Goal: Task Accomplishment & Management: Use online tool/utility

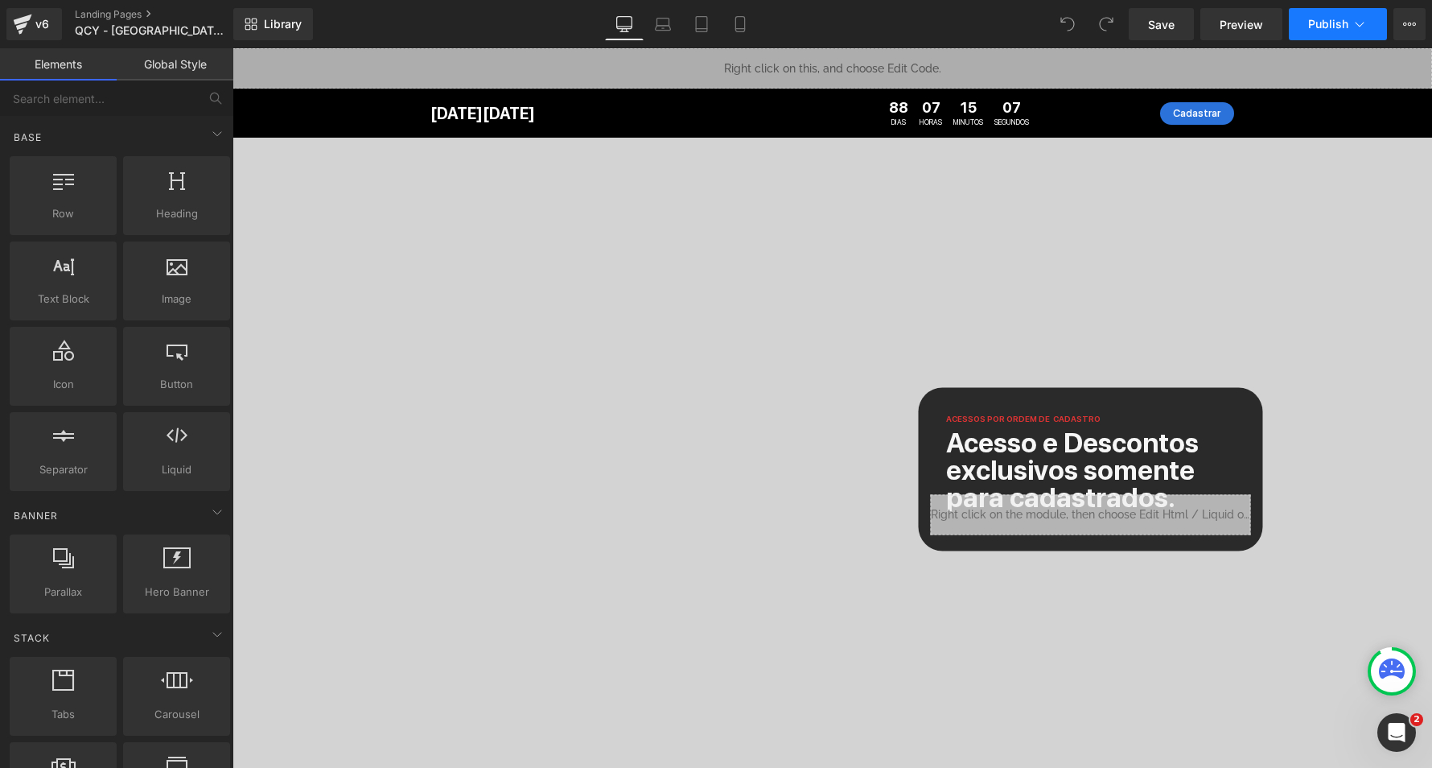
click at [1333, 30] on span "Publish" at bounding box center [1328, 24] width 40 height 13
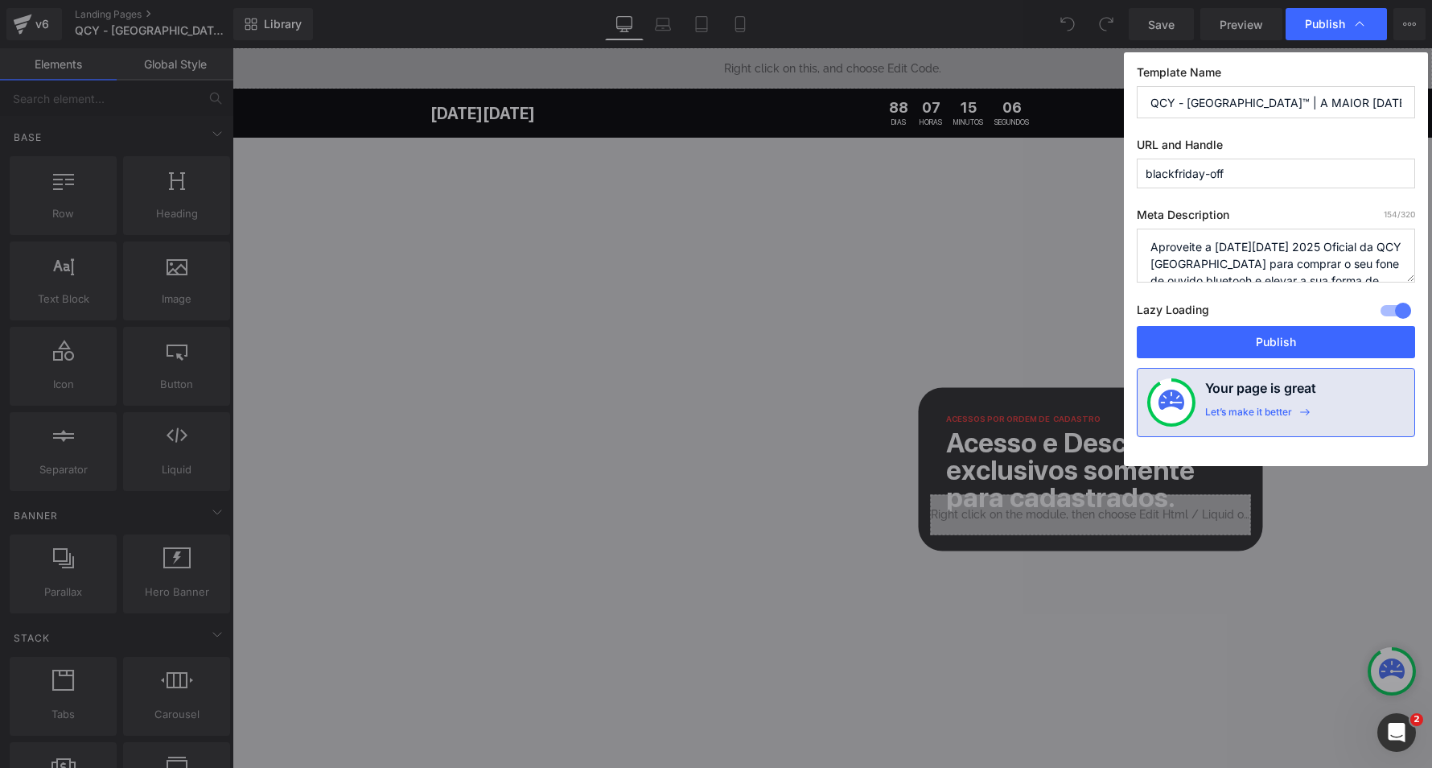
click at [1248, 175] on input "blackfriday-off" at bounding box center [1276, 174] width 278 height 30
type input "blackfriday"
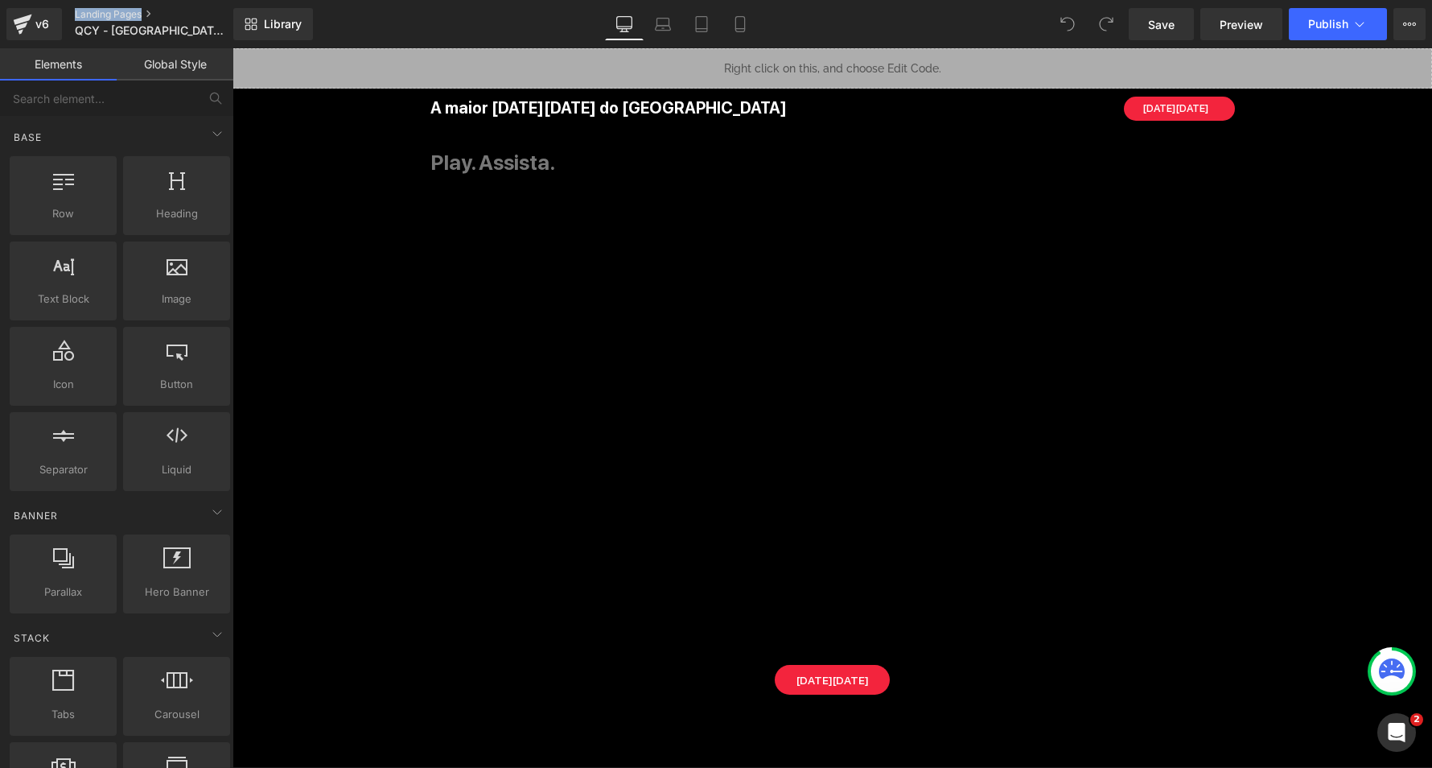
click at [110, 13] on link "Landing Pages" at bounding box center [167, 14] width 185 height 13
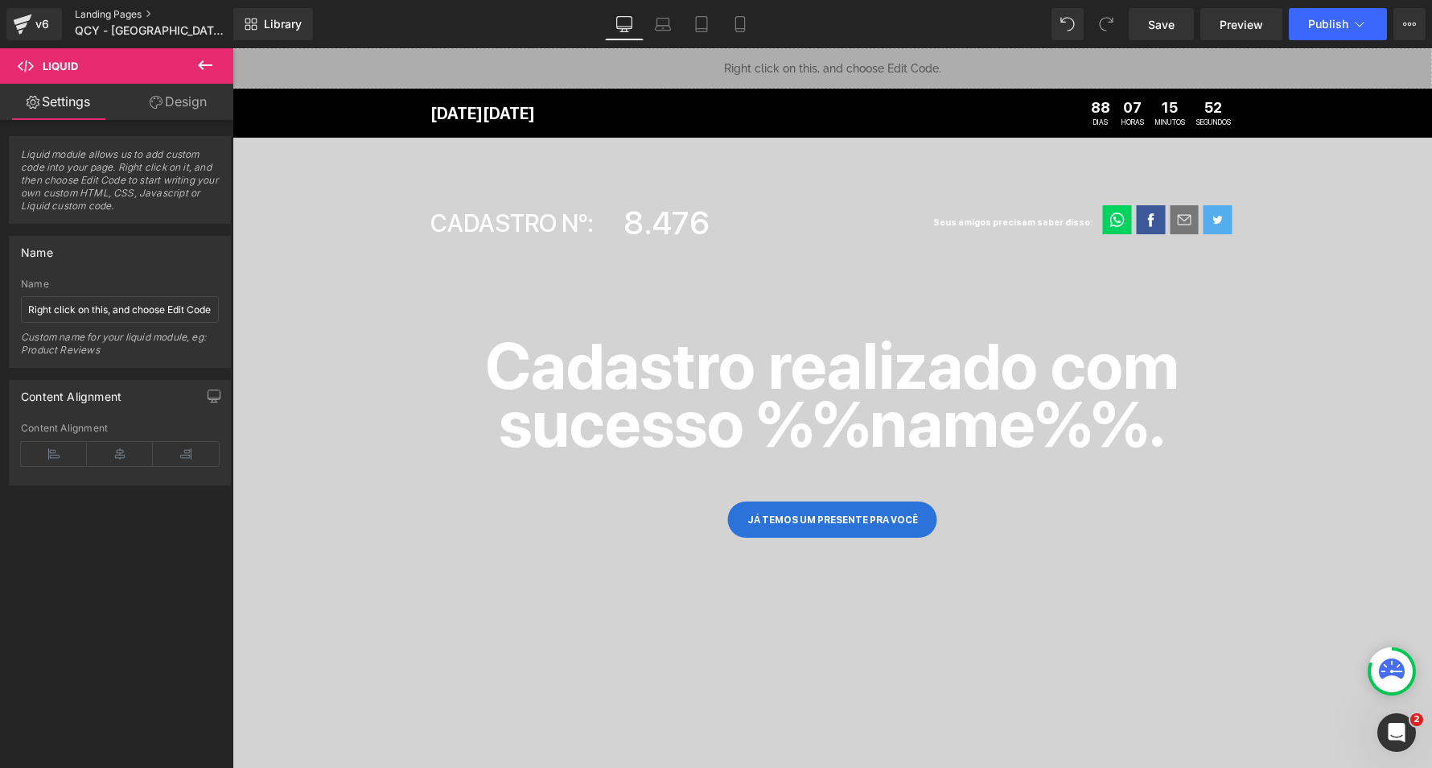
click at [112, 14] on link "Landing Pages" at bounding box center [167, 14] width 185 height 13
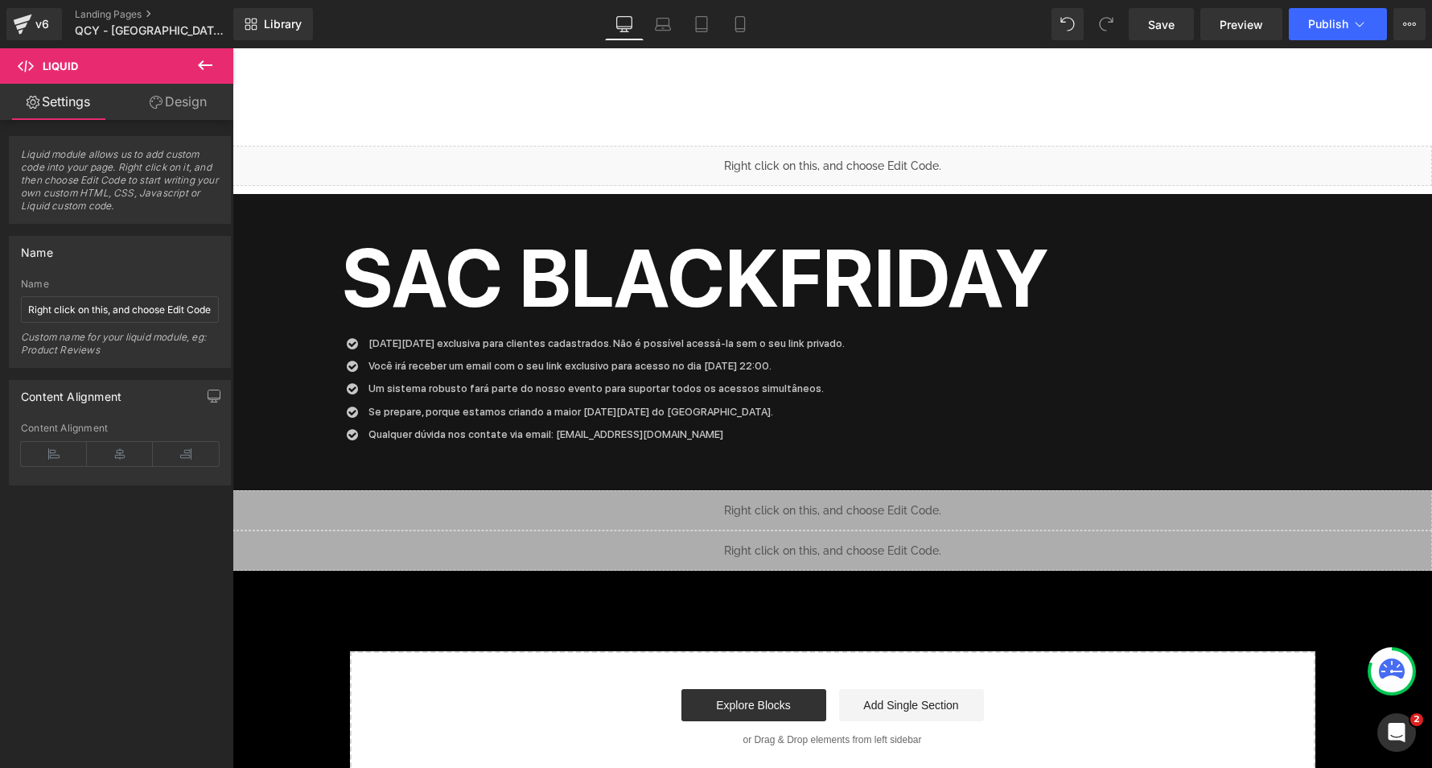
scroll to position [3955, 0]
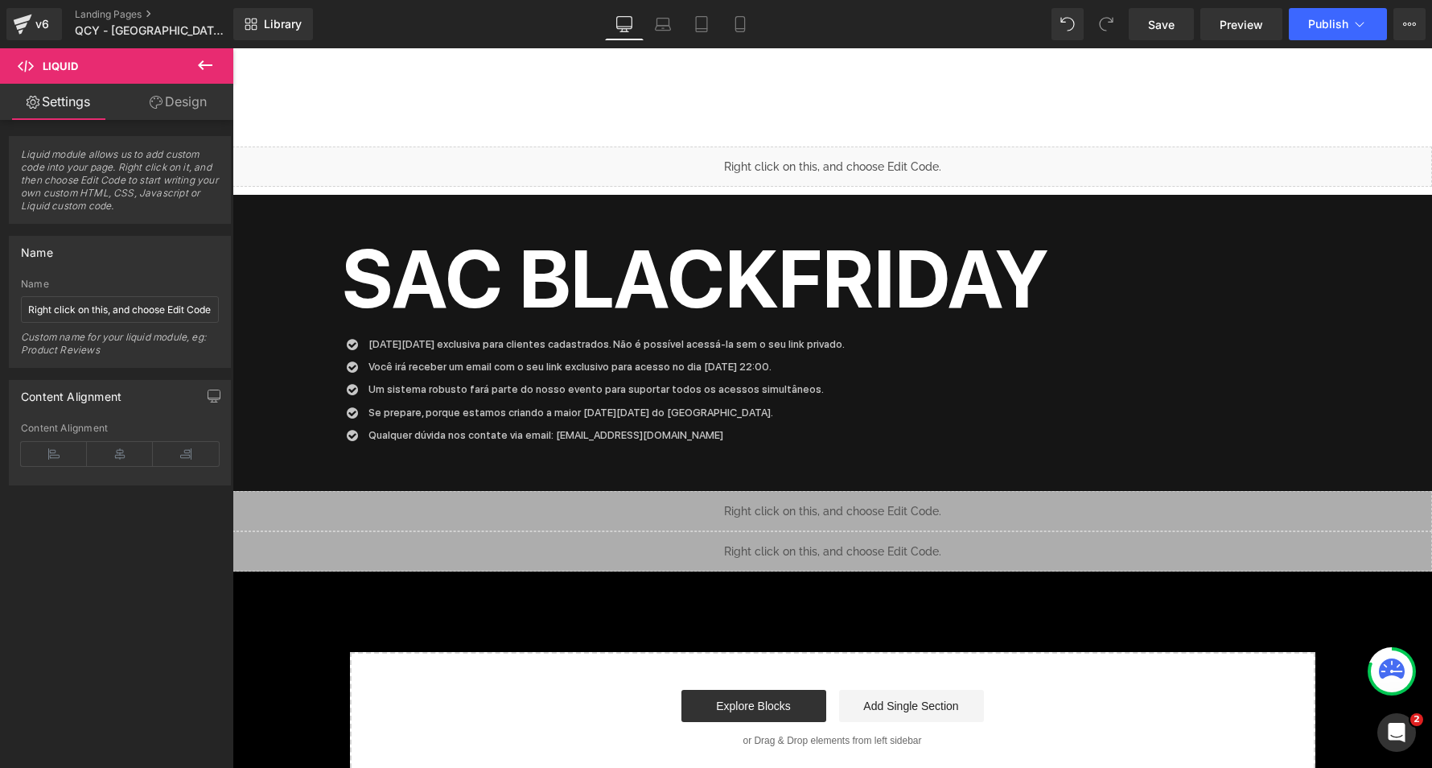
drag, startPoint x: 921, startPoint y: 377, endPoint x: 689, endPoint y: 329, distance: 237.4
click at [689, 359] on p "Você irá receber um email com o seu link exclusivo para acesso no dia 28/11 às …" at bounding box center [607, 367] width 476 height 16
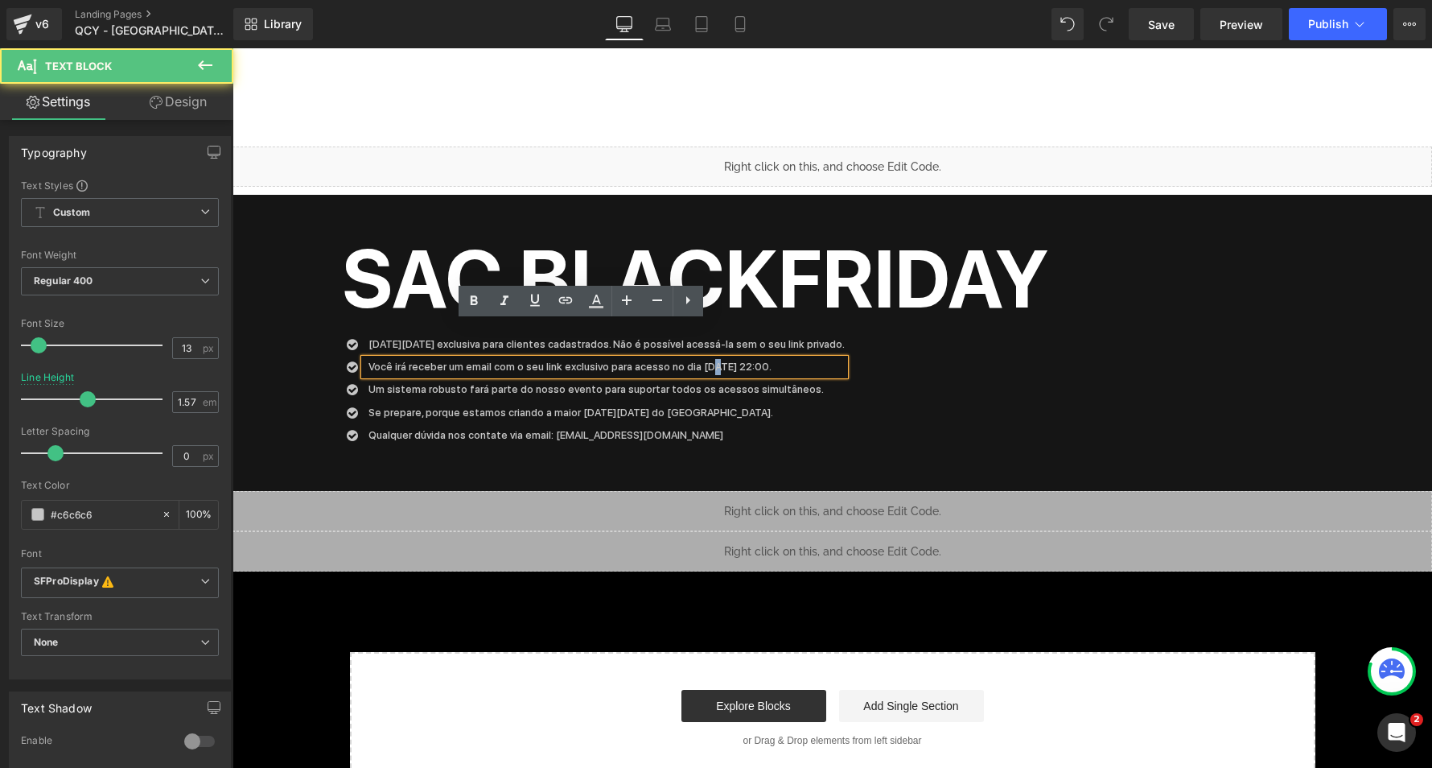
click at [687, 359] on p "Você irá receber um email com o seu link exclusivo para acesso no dia 28/11 às …" at bounding box center [607, 367] width 476 height 16
click at [724, 359] on p "Você irá receber um email com o seu link exclusivo para acesso no dia 28/11 às …" at bounding box center [607, 367] width 476 height 16
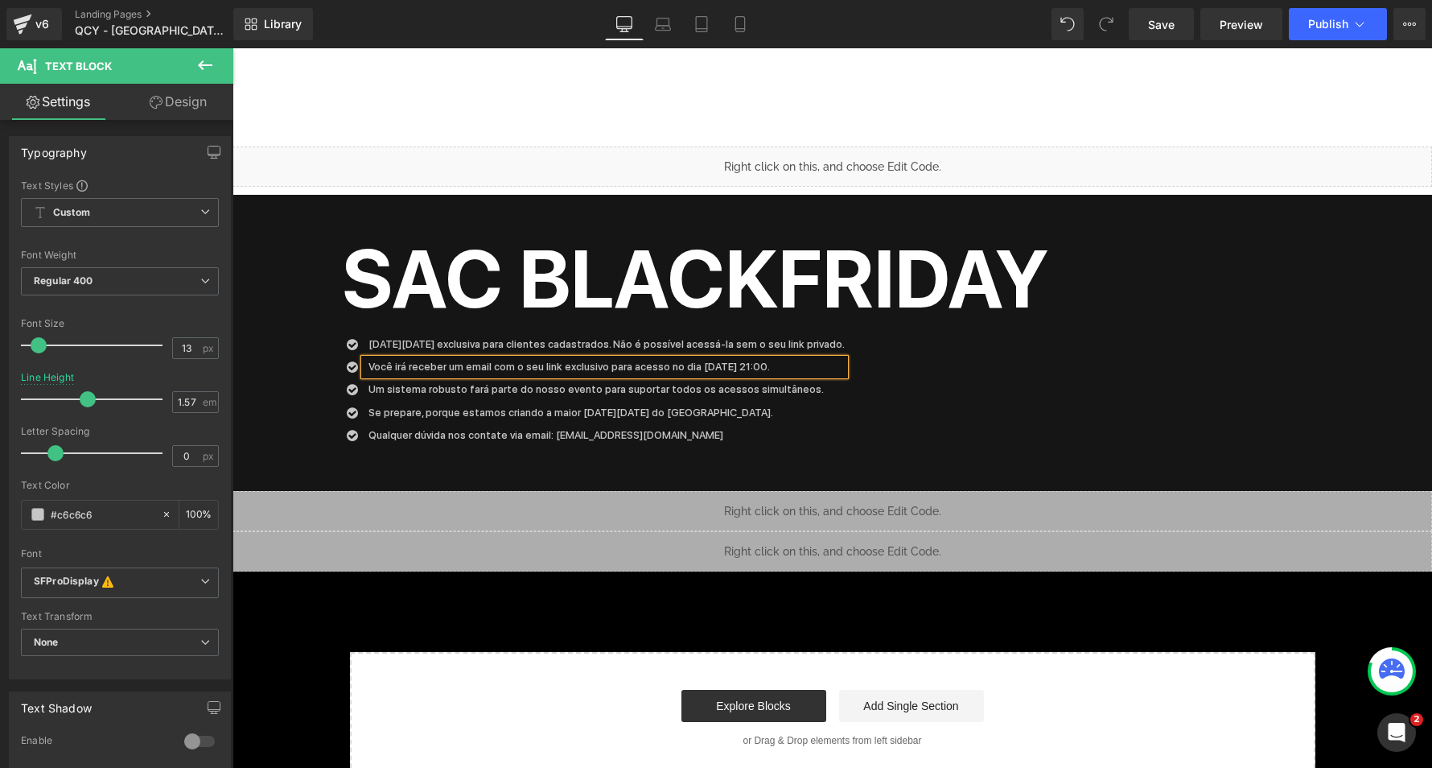
click at [859, 373] on div "Icon Black Friday exclusiva para clientes cadastrados. Não é possível acessá-la…" at bounding box center [833, 393] width 982 height 114
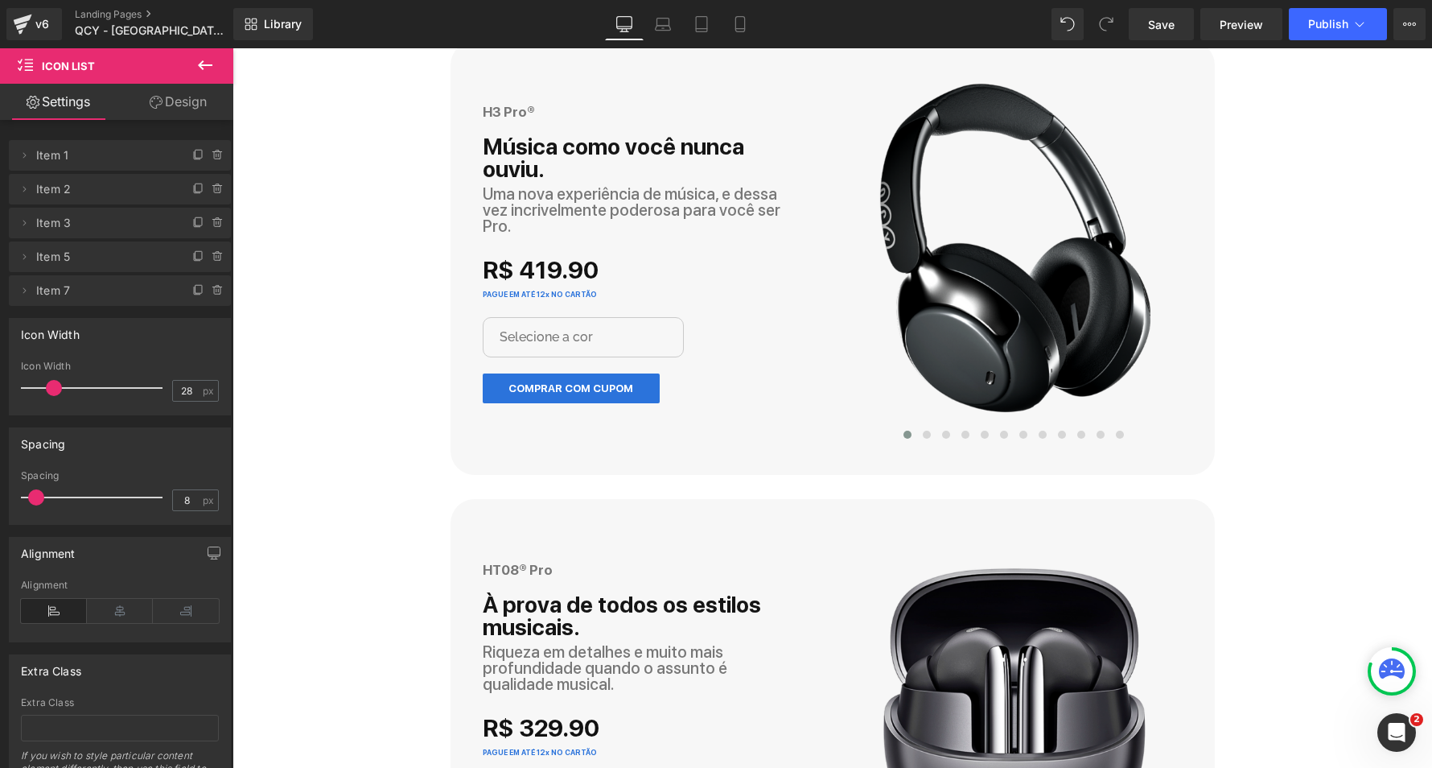
scroll to position [753, 0]
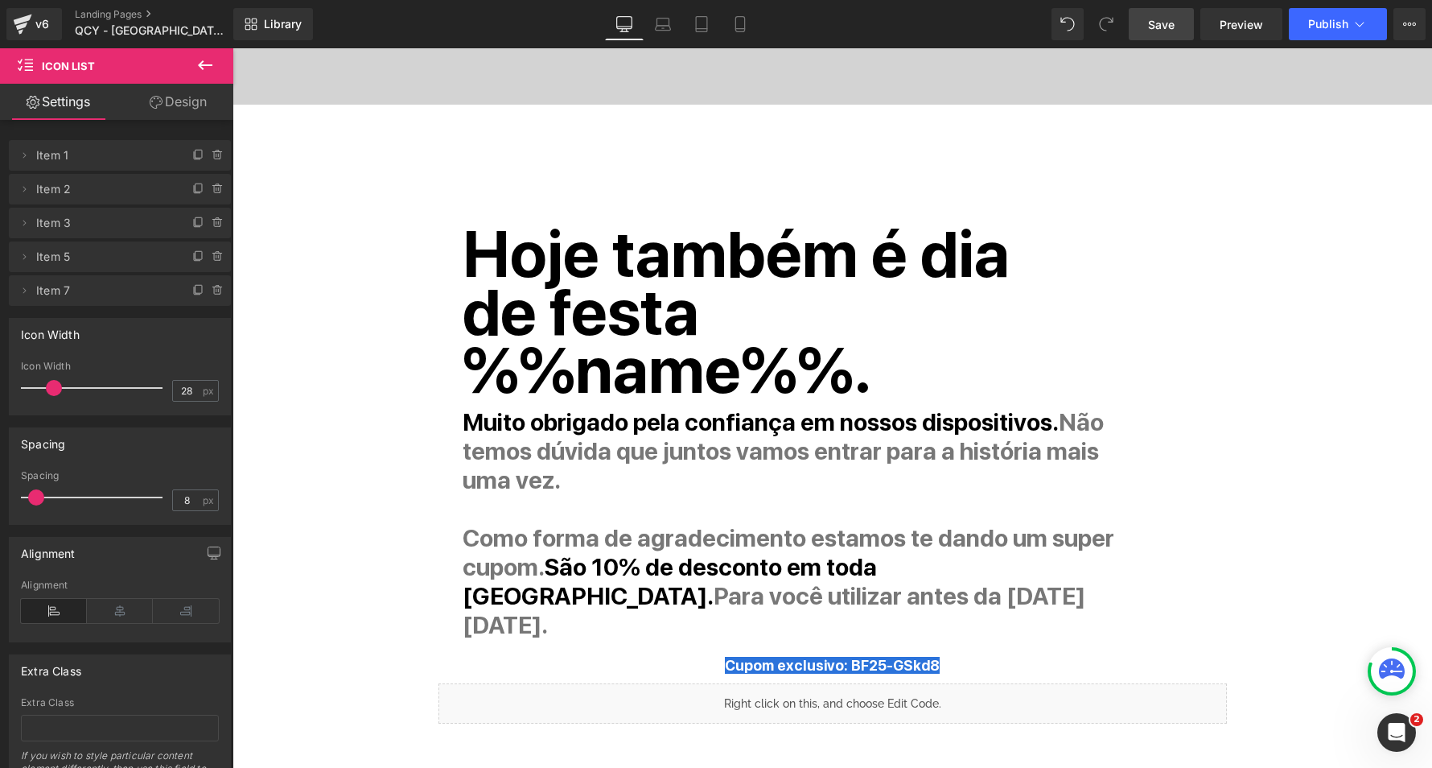
click at [1168, 31] on link "Save" at bounding box center [1161, 24] width 65 height 32
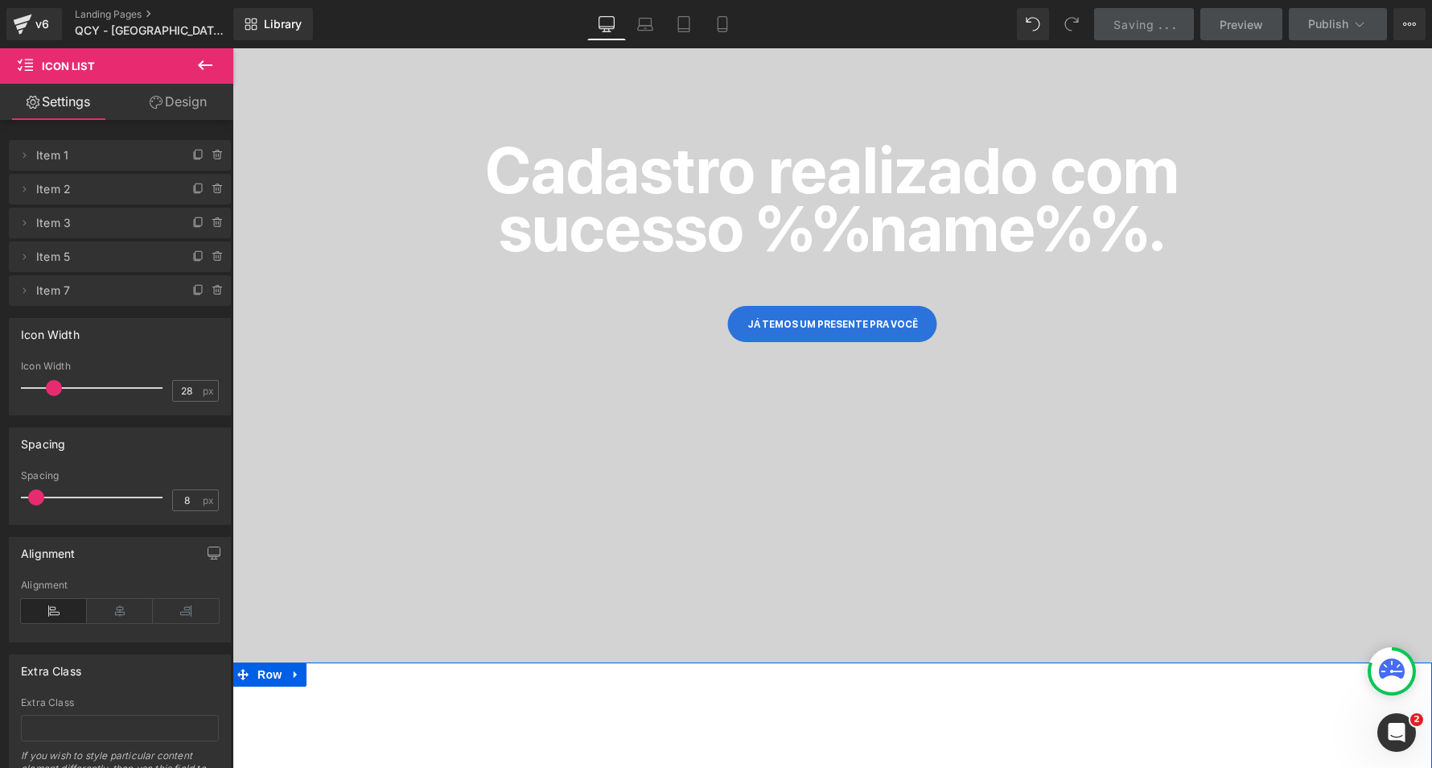
scroll to position [0, 0]
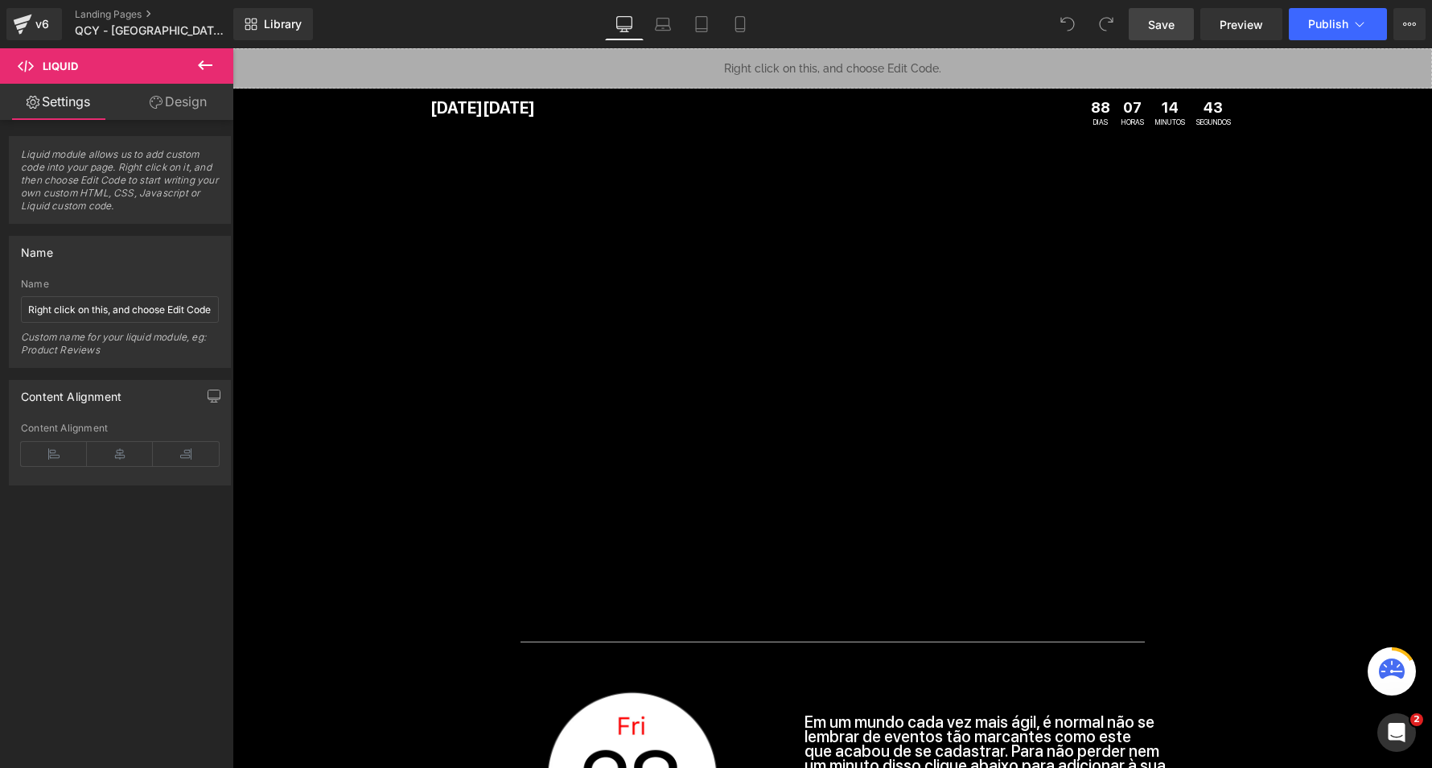
click at [1172, 29] on span "Save" at bounding box center [1161, 24] width 27 height 17
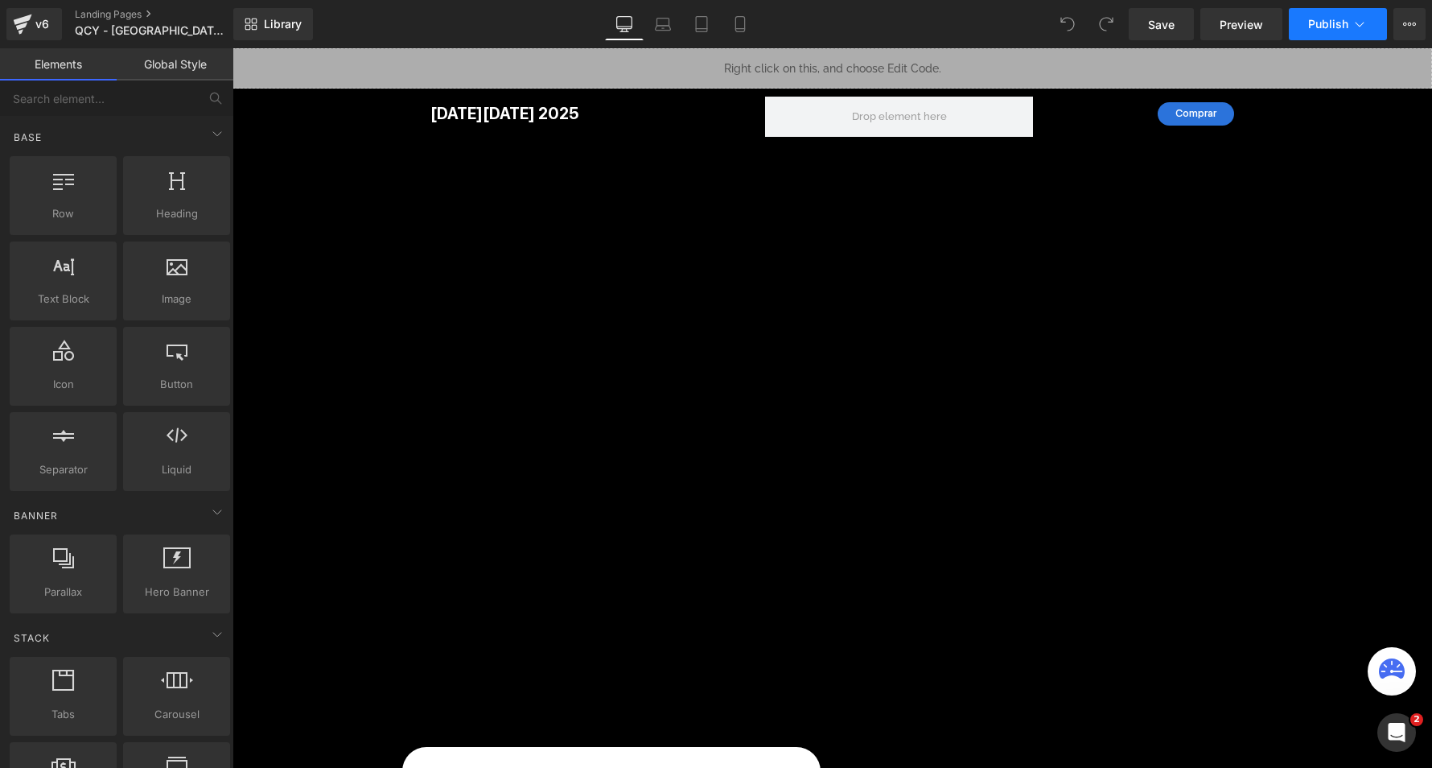
click at [1348, 28] on span "Publish" at bounding box center [1328, 24] width 40 height 13
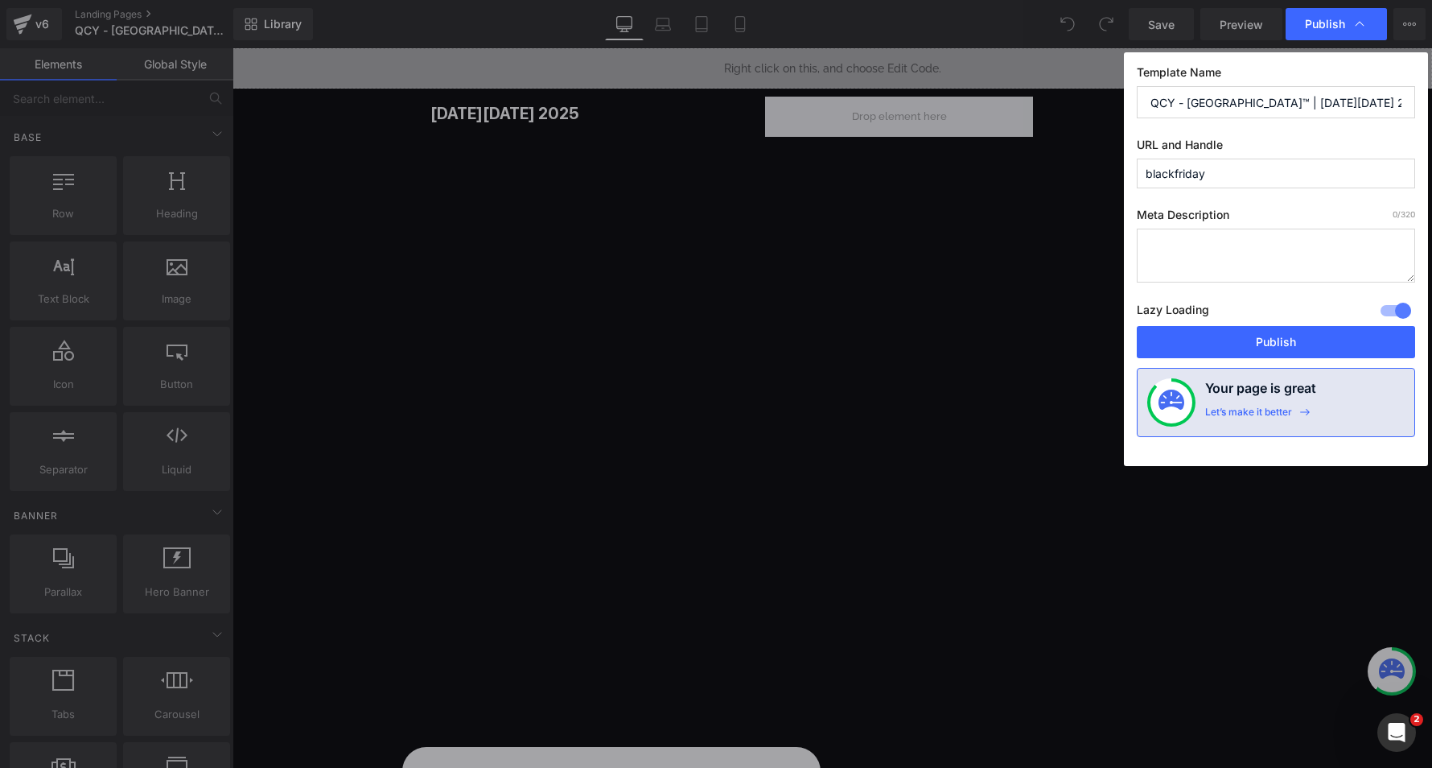
click at [1249, 171] on input "blackfriday" at bounding box center [1276, 174] width 278 height 30
type input "blackfriday-offf"
click at [1255, 339] on button "Publish" at bounding box center [1276, 342] width 278 height 32
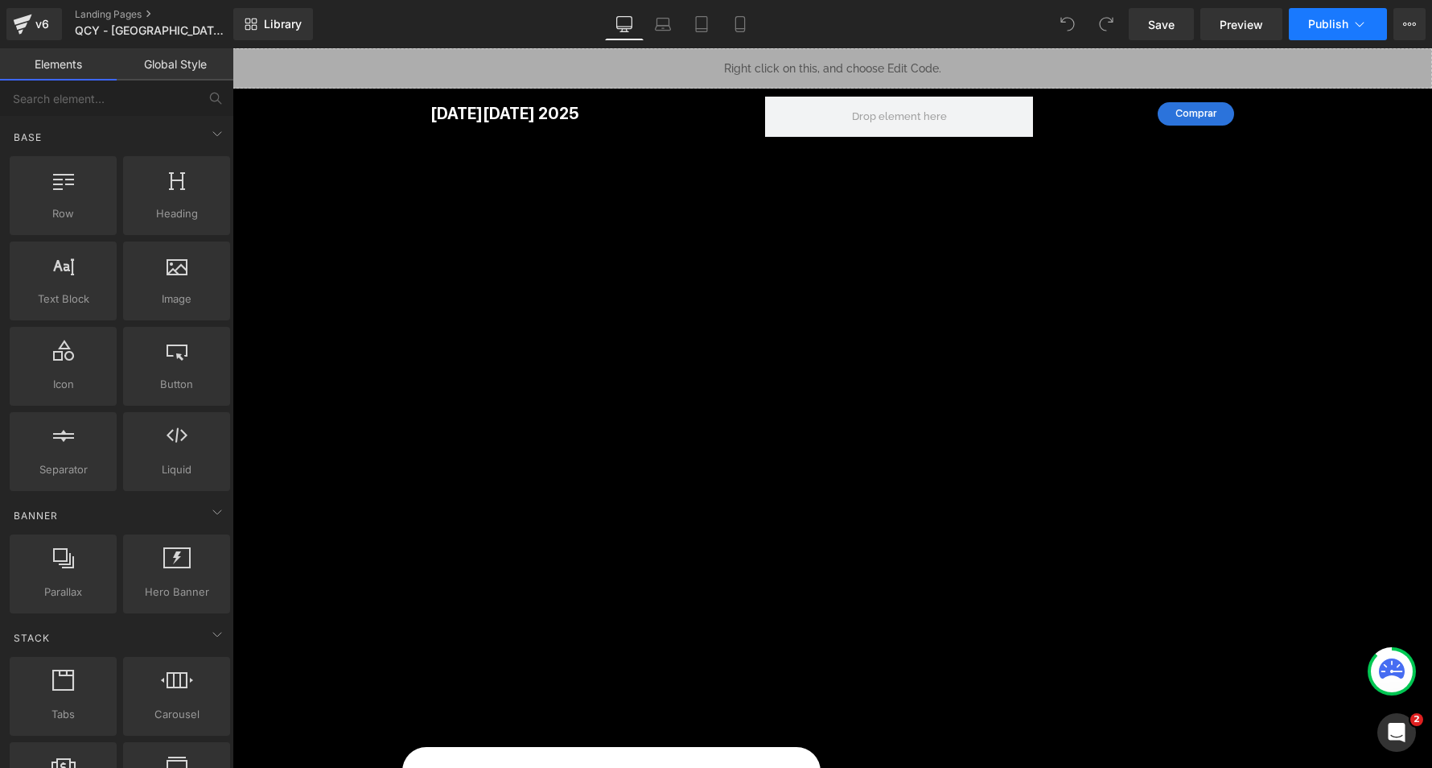
click at [1338, 31] on button "Publish" at bounding box center [1338, 24] width 98 height 32
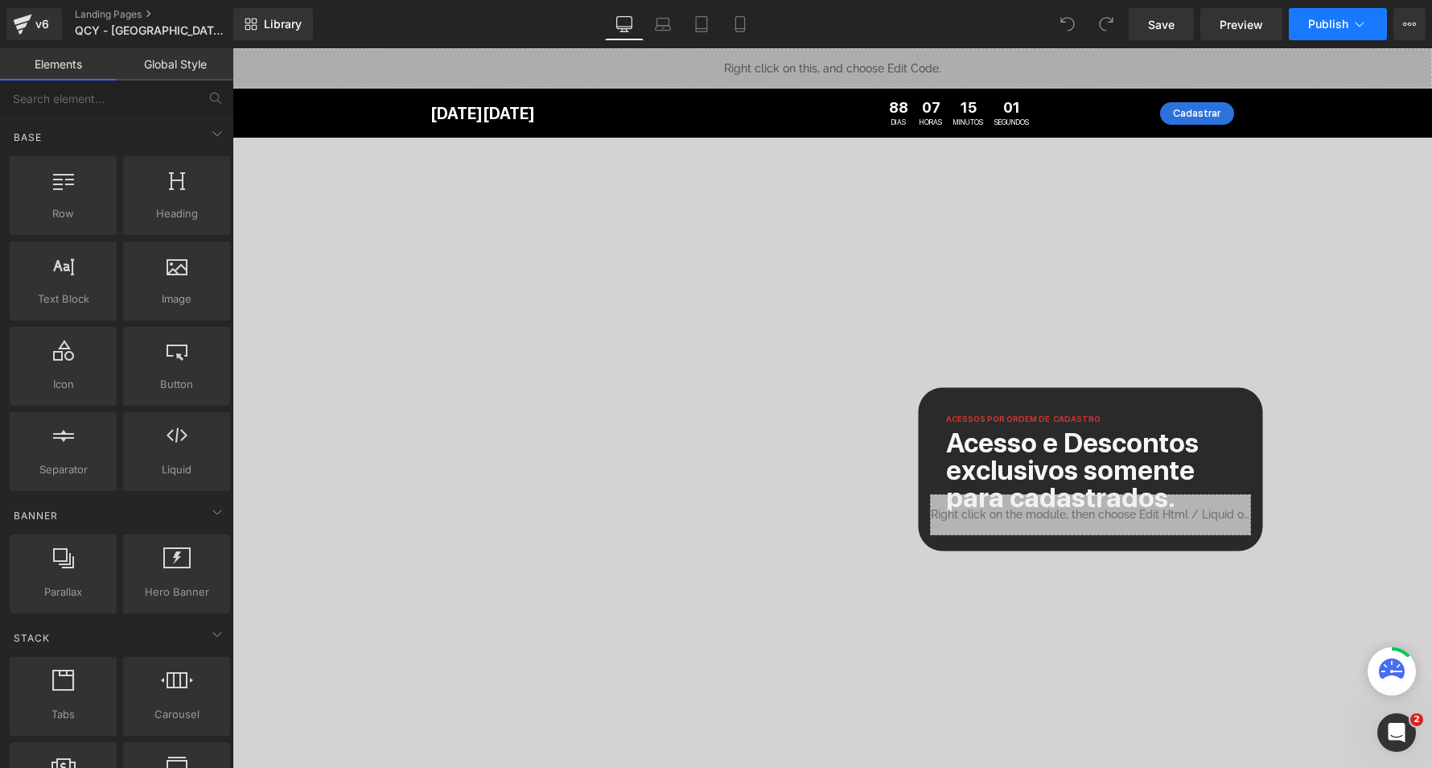
click at [1335, 23] on span "Publish" at bounding box center [1328, 24] width 40 height 13
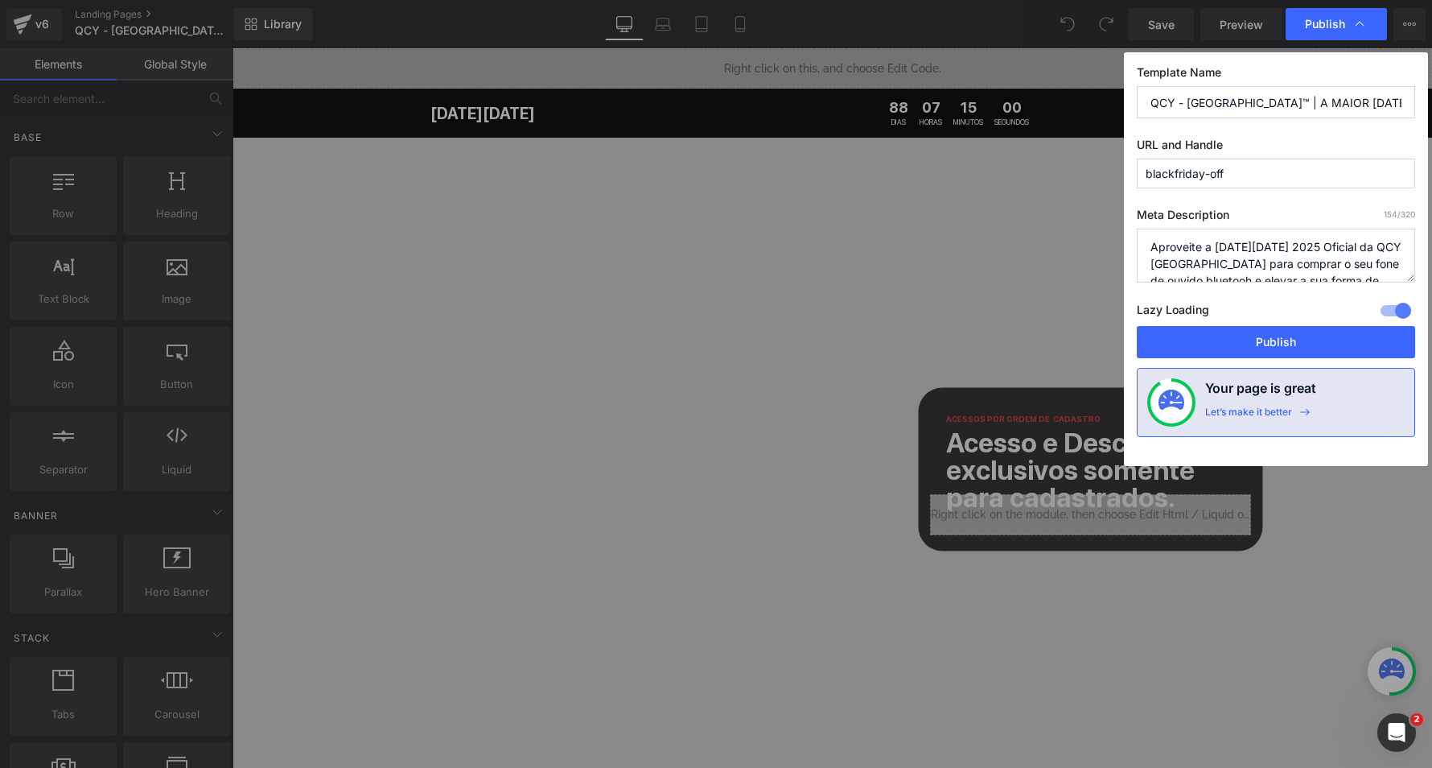
click at [1247, 160] on input "blackfriday-off" at bounding box center [1276, 174] width 278 height 30
click at [1247, 176] on input "blackfriday-off" at bounding box center [1276, 174] width 278 height 30
type input "blackfriday"
click at [1249, 336] on button "Publish" at bounding box center [1276, 342] width 278 height 32
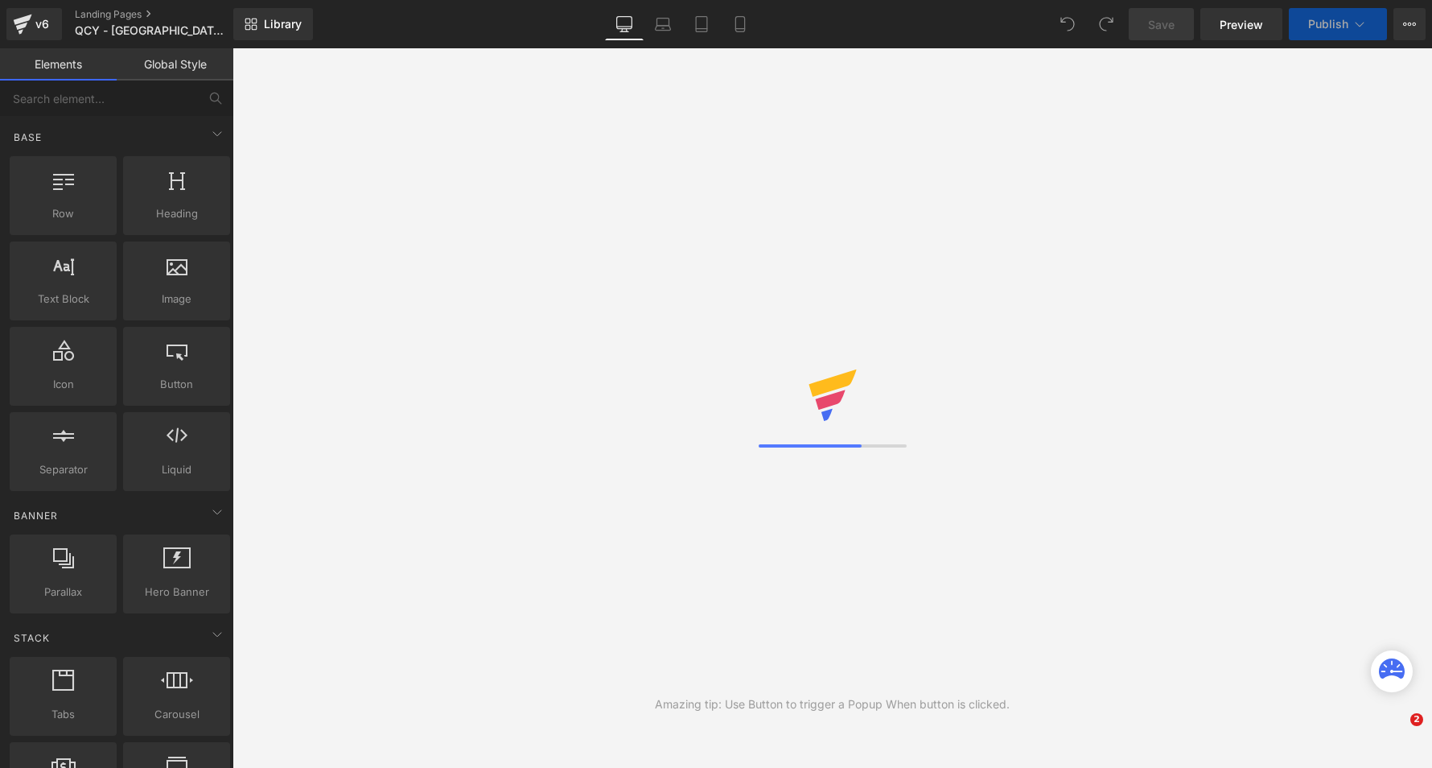
click at [1317, 20] on span "Publish" at bounding box center [1328, 24] width 40 height 13
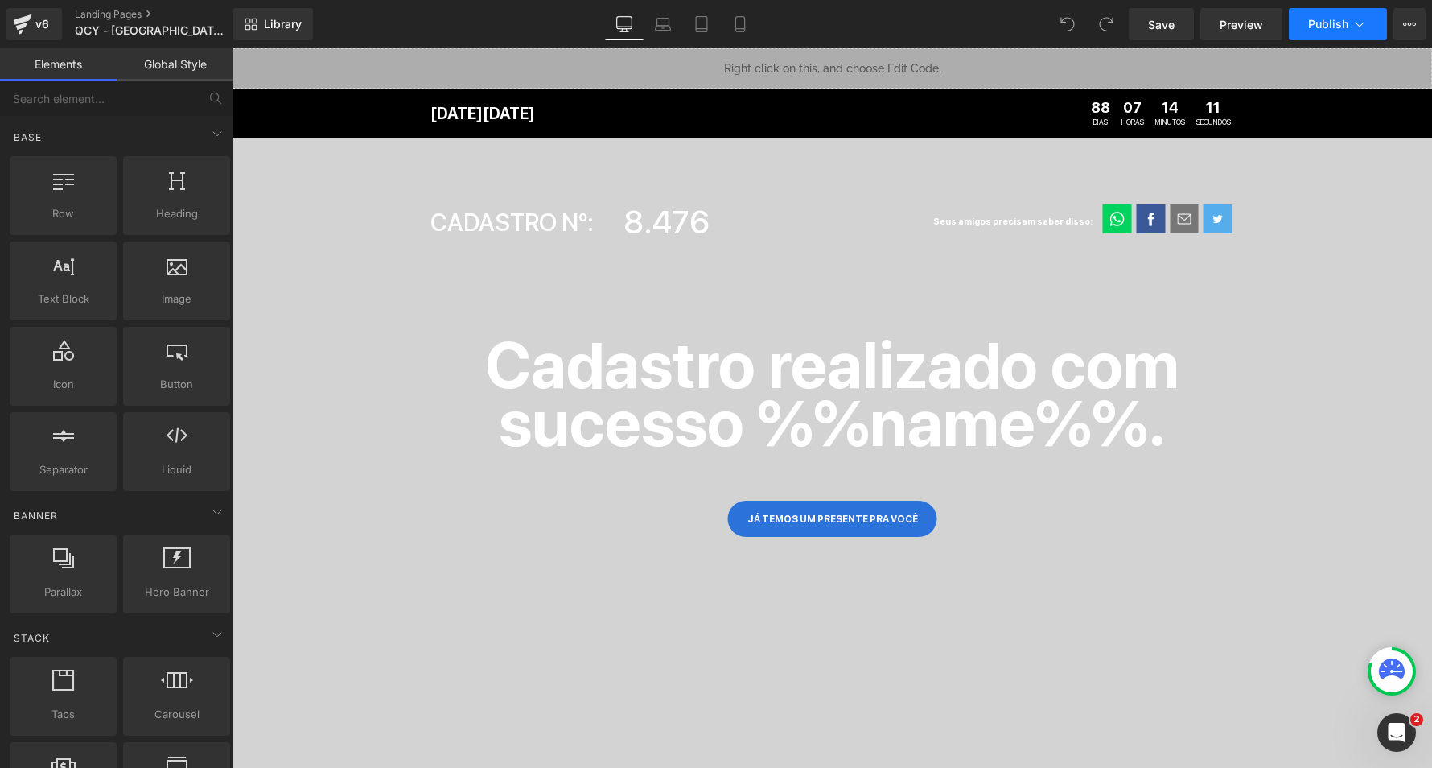
click at [1332, 39] on button "Publish" at bounding box center [1338, 24] width 98 height 32
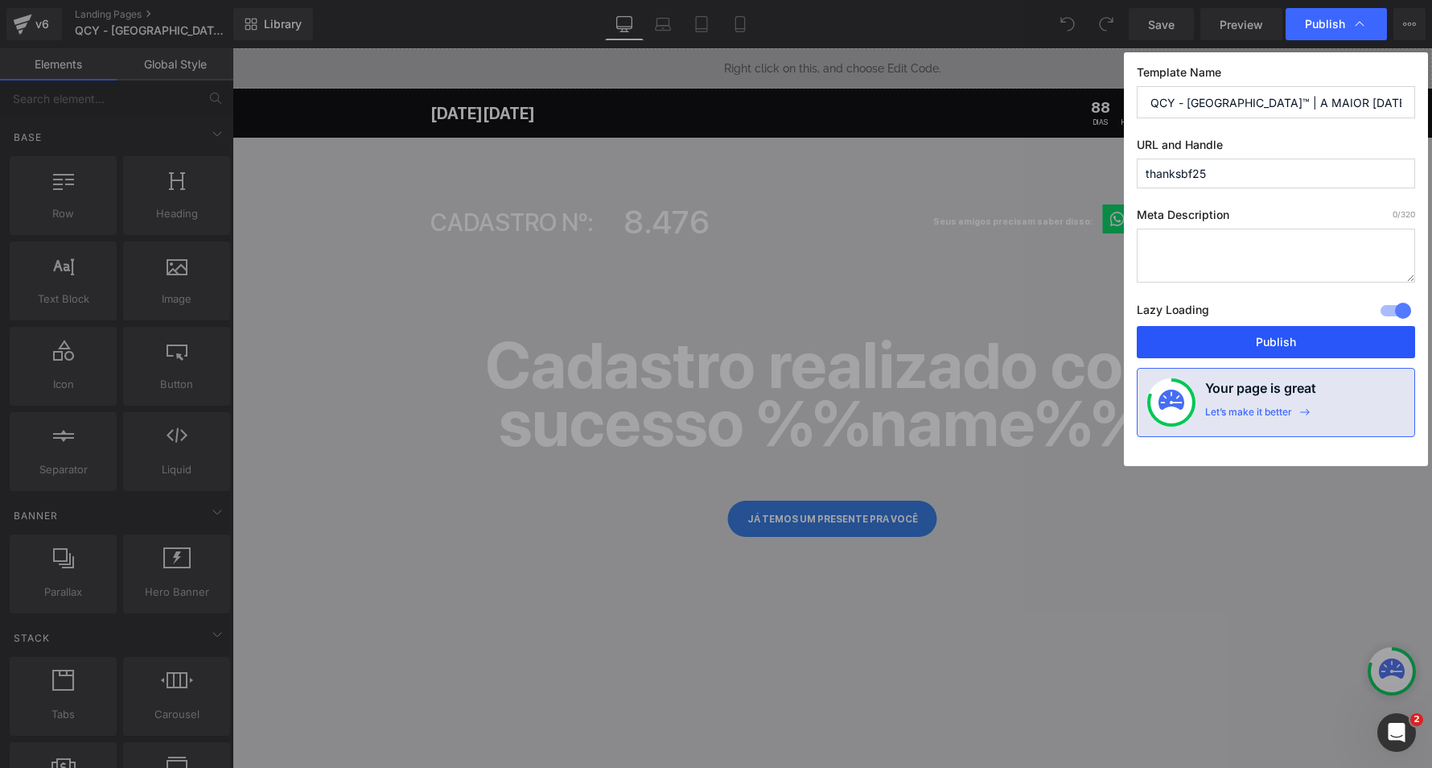
click at [1259, 342] on button "Publish" at bounding box center [1276, 342] width 278 height 32
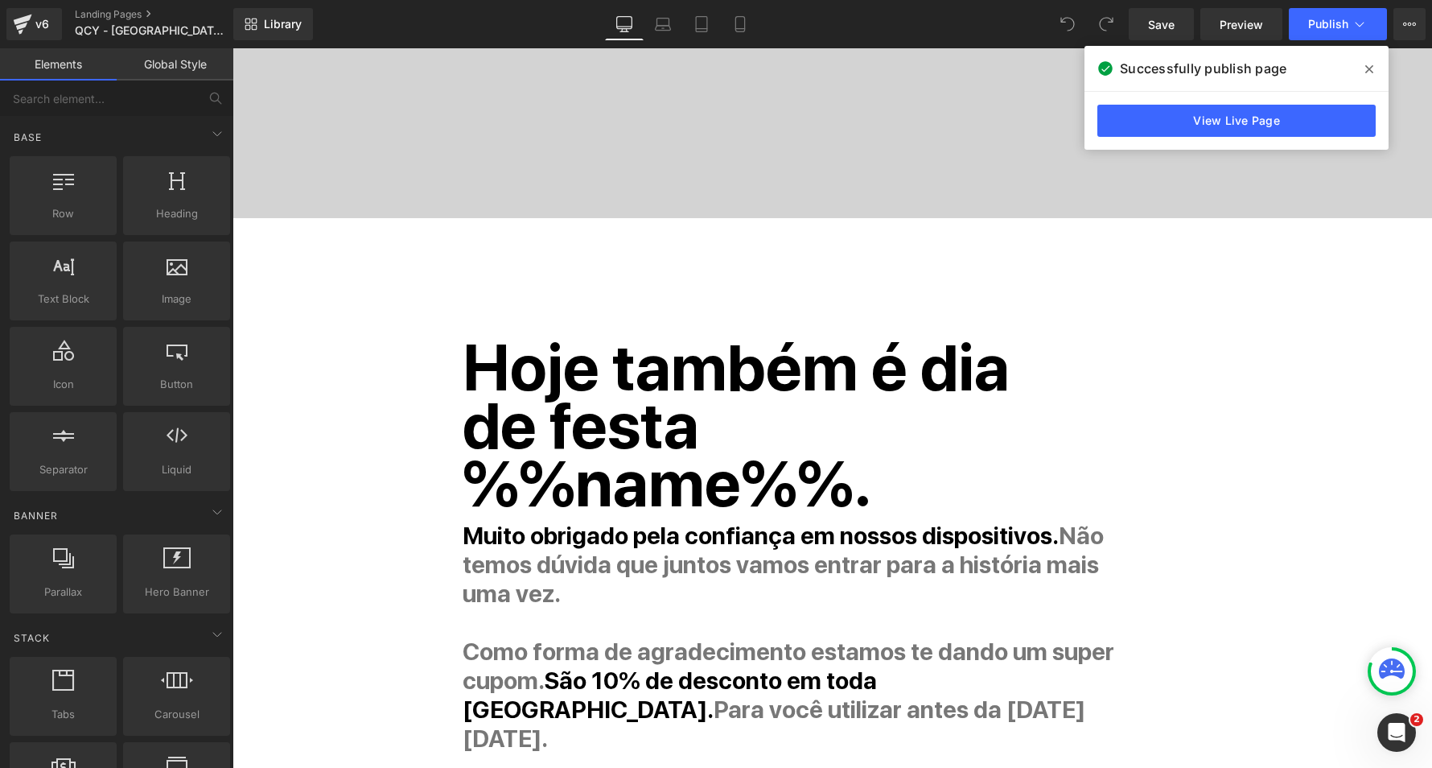
scroll to position [389, 0]
